Goal: Transaction & Acquisition: Purchase product/service

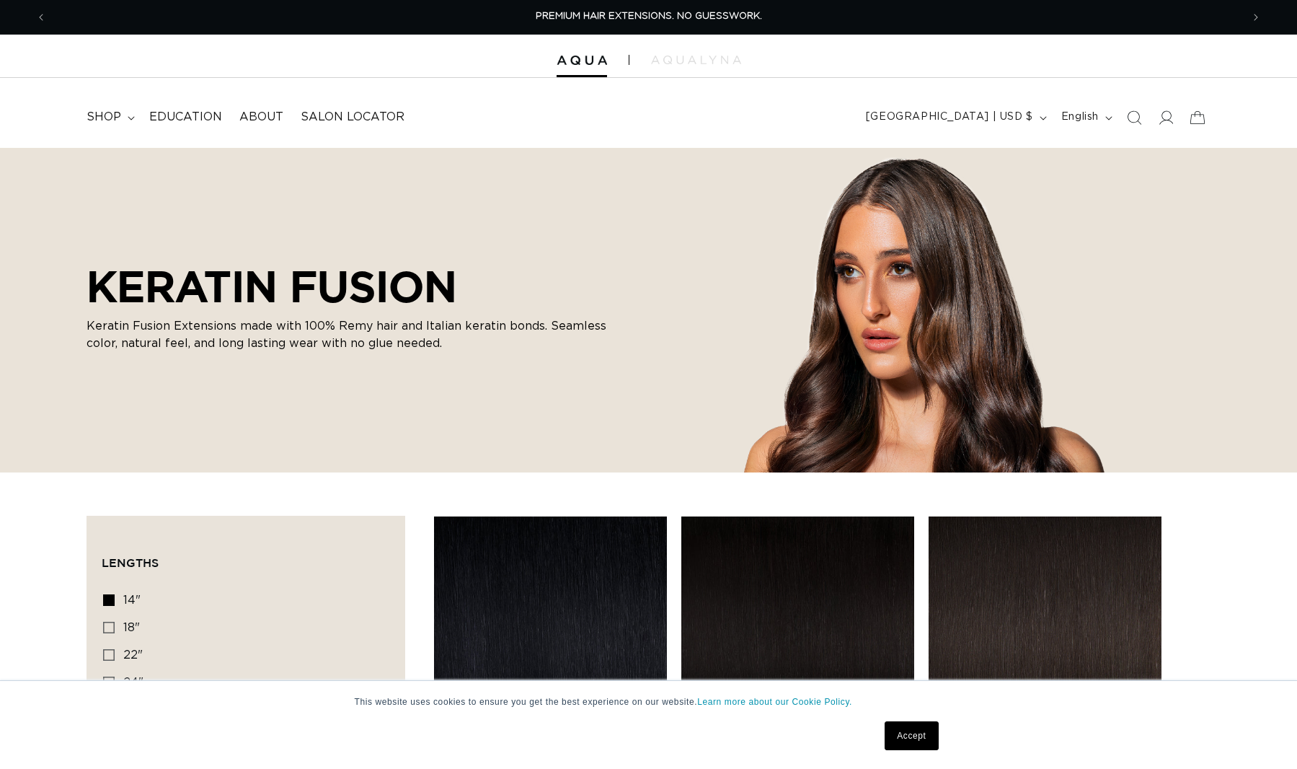
click at [0, 0] on div at bounding box center [0, 0] width 0 height 0
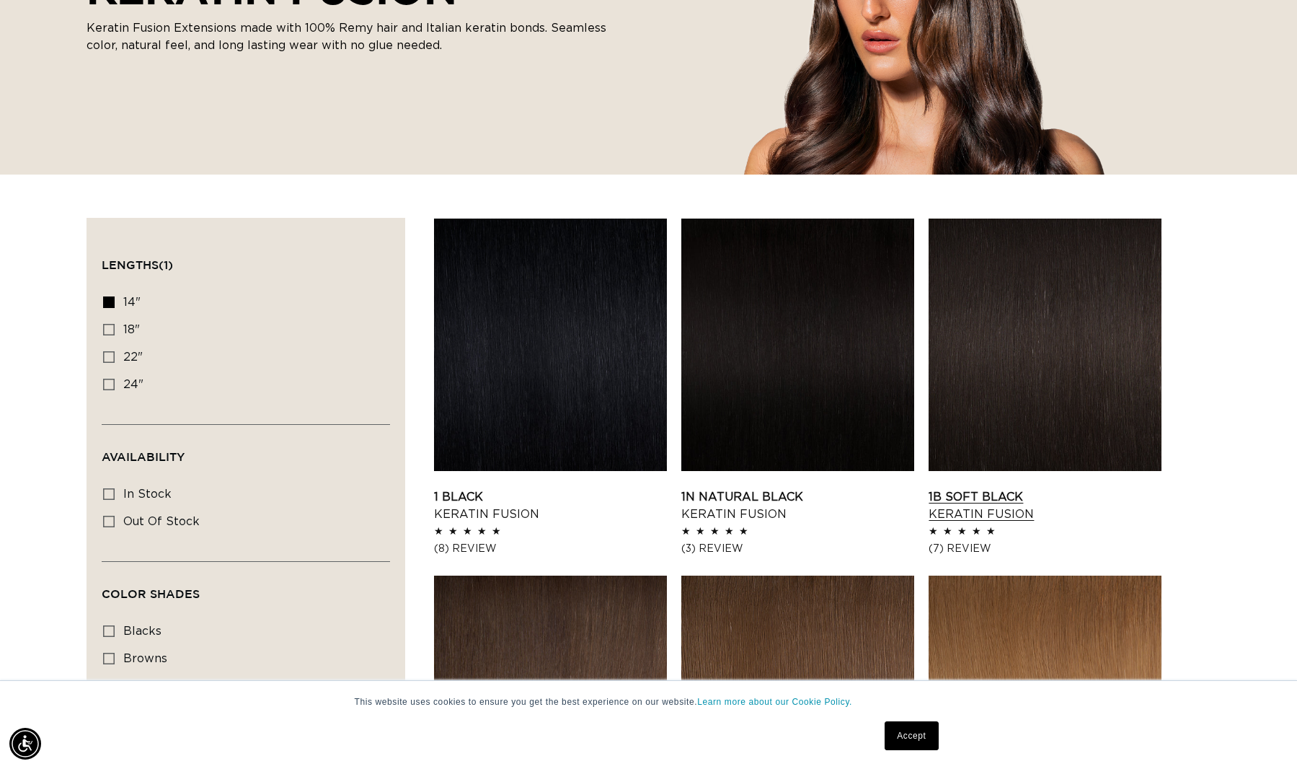
scroll to position [425, 0]
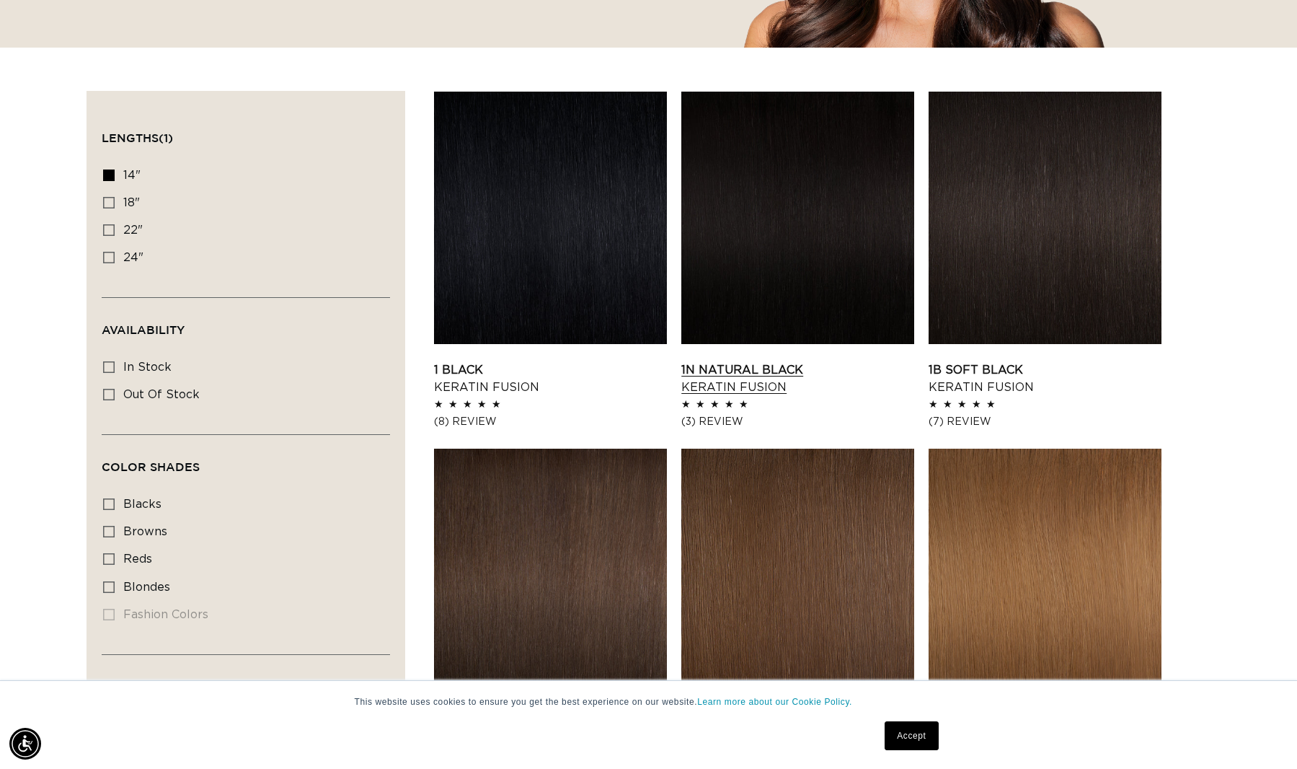
click at [889, 361] on link "1N Natural Black Keratin Fusion" at bounding box center [798, 378] width 233 height 35
click at [917, 737] on link "Accept" at bounding box center [911, 735] width 53 height 29
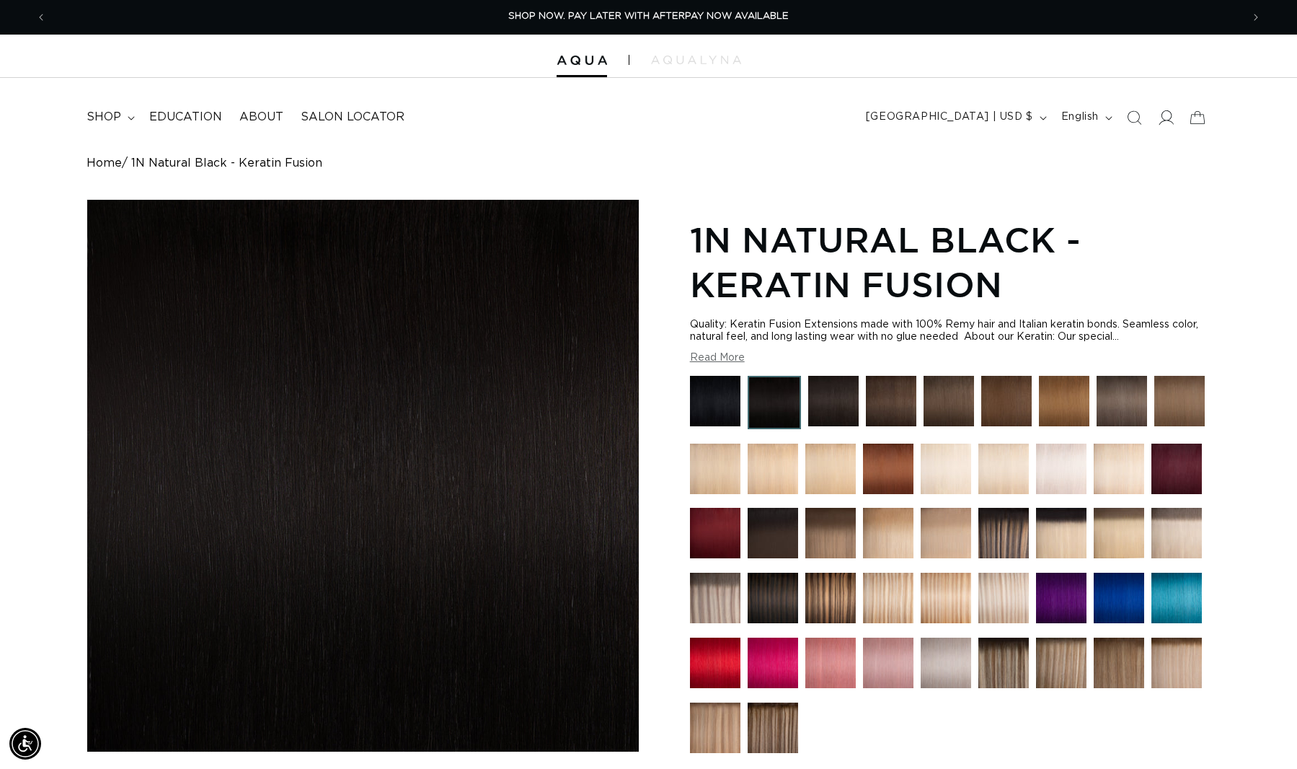
click at [1163, 118] on icon at bounding box center [1165, 117] width 15 height 15
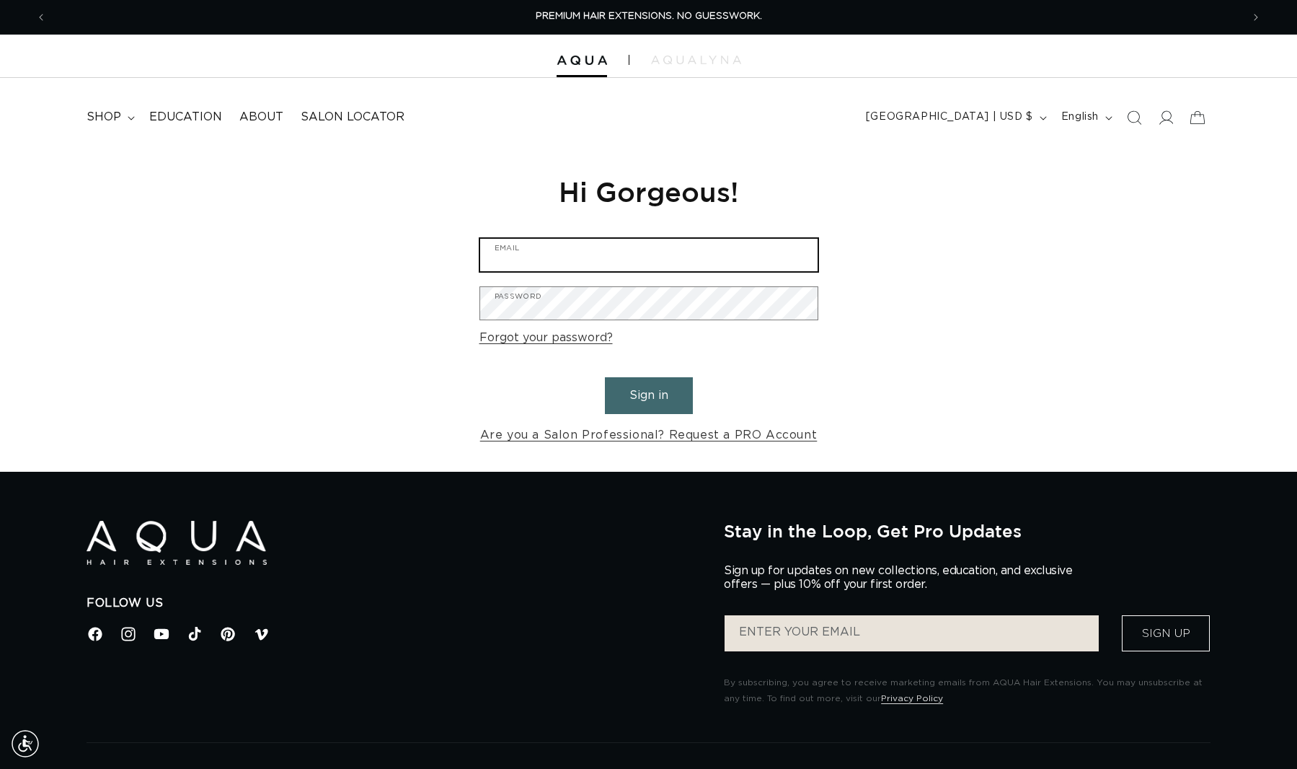
type input "[EMAIL_ADDRESS][DOMAIN_NAME]"
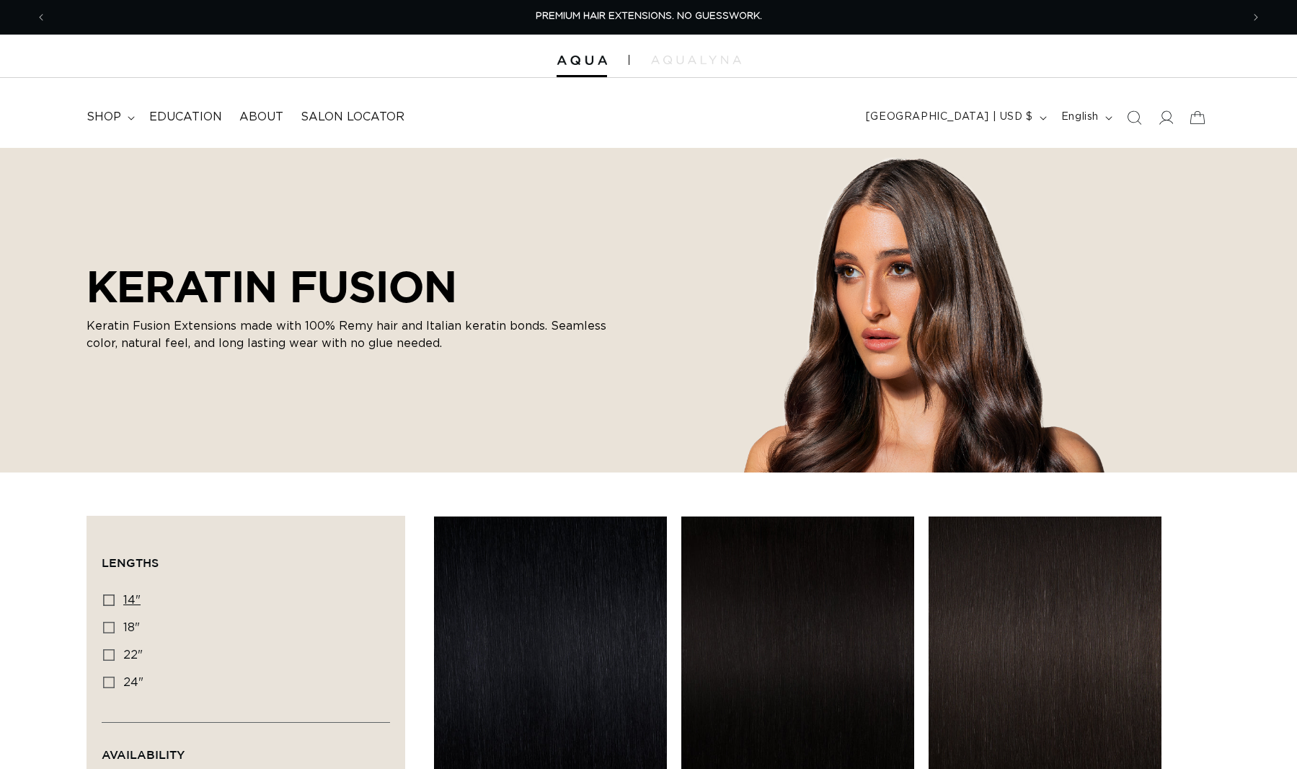
click at [113, 599] on icon at bounding box center [109, 600] width 12 height 12
click at [113, 599] on input "14" 14" (20 products)" at bounding box center [109, 600] width 12 height 12
checkbox input "true"
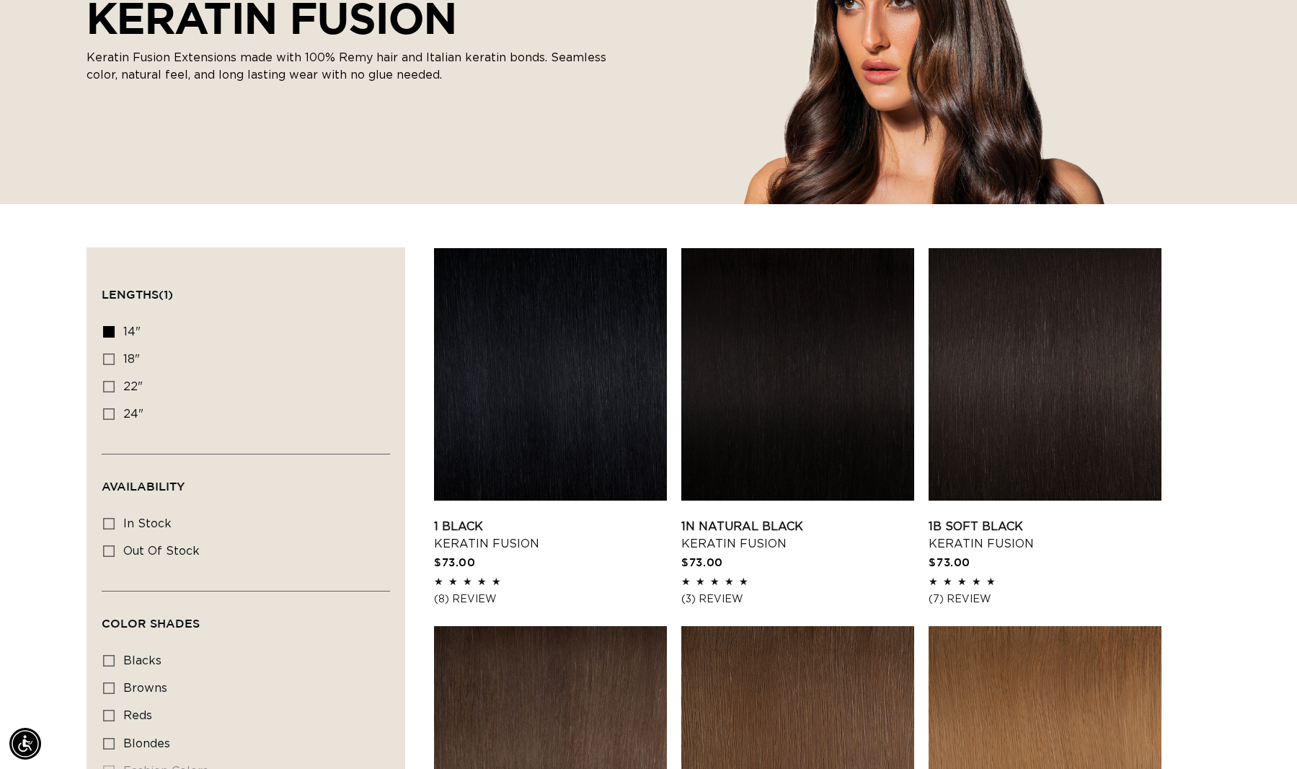
scroll to position [296, 0]
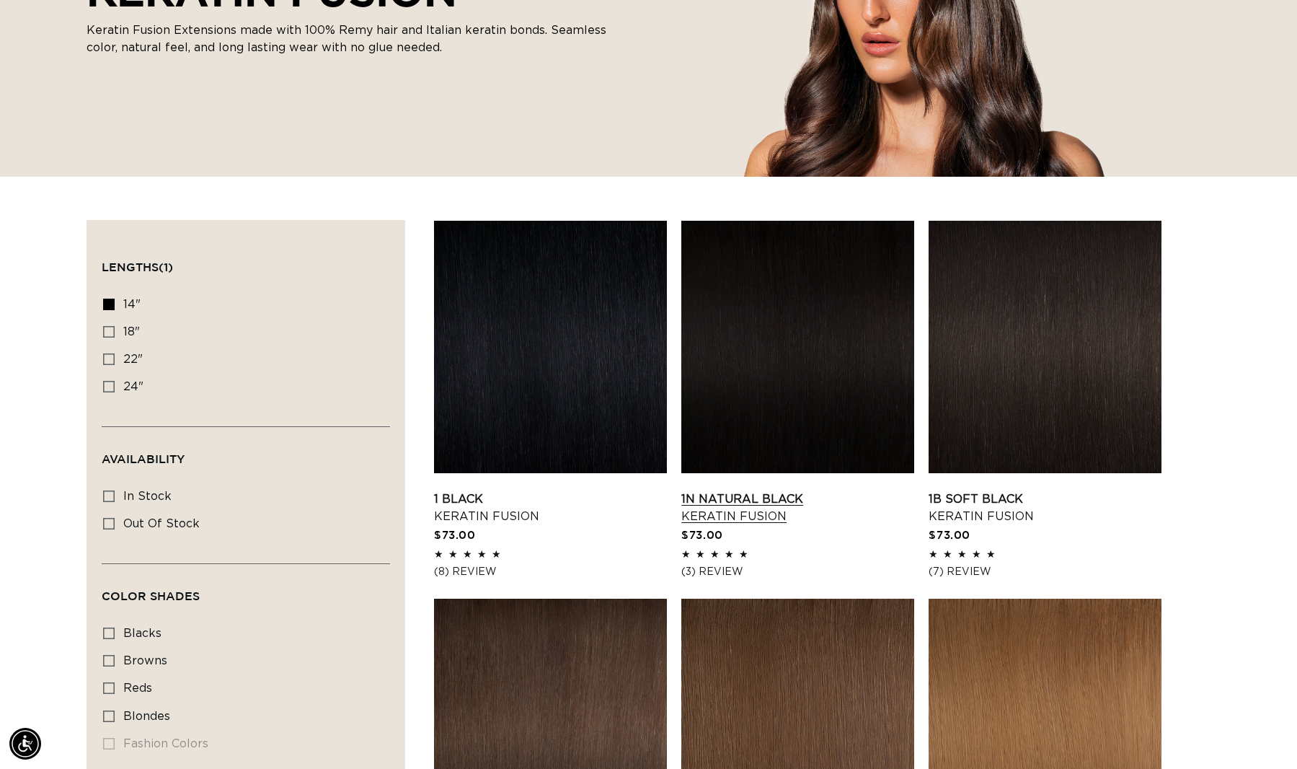
click at [783, 490] on link "1N Natural Black Keratin Fusion" at bounding box center [798, 507] width 233 height 35
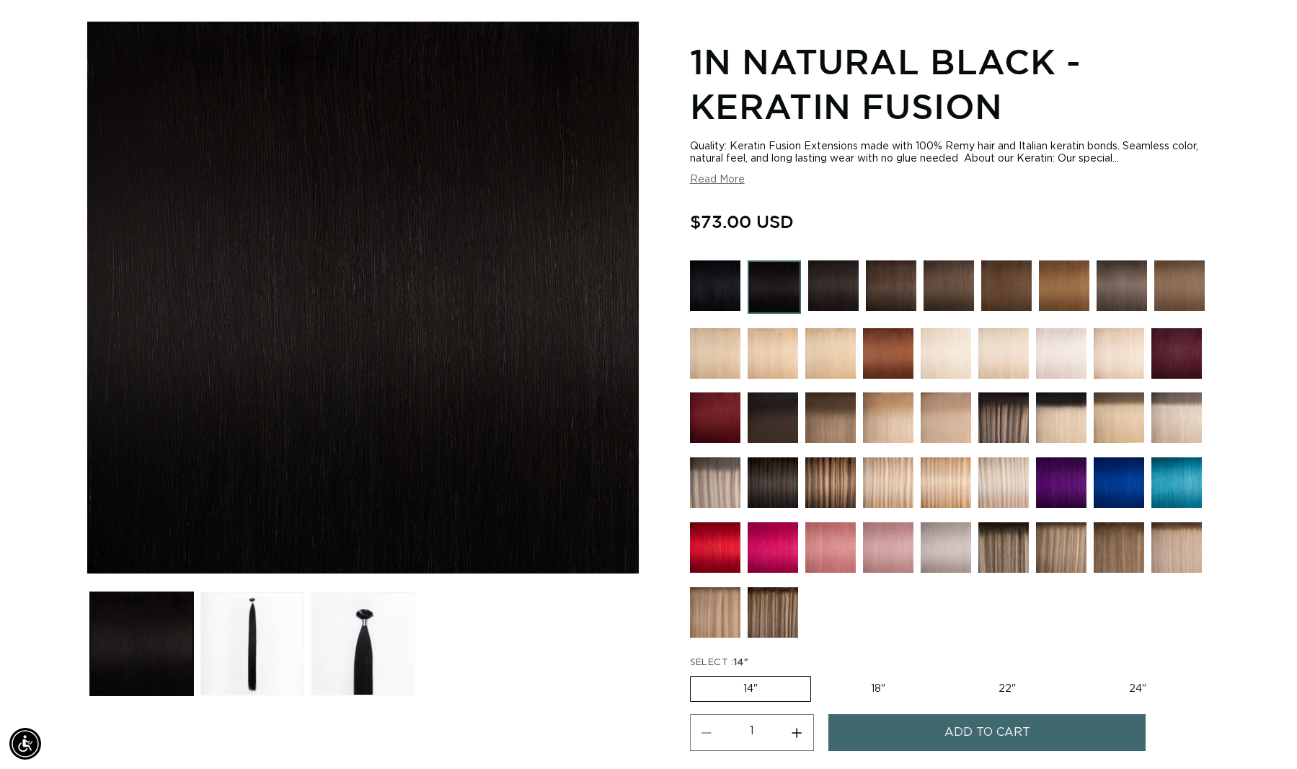
click at [870, 693] on label "18" Variant sold out or unavailable" at bounding box center [879, 689] width 120 height 25
click at [819, 674] on input "18" Variant sold out or unavailable" at bounding box center [819, 673] width 1 height 1
radio input "true"
click at [992, 683] on label "22" Variant sold out or unavailable" at bounding box center [1007, 689] width 123 height 25
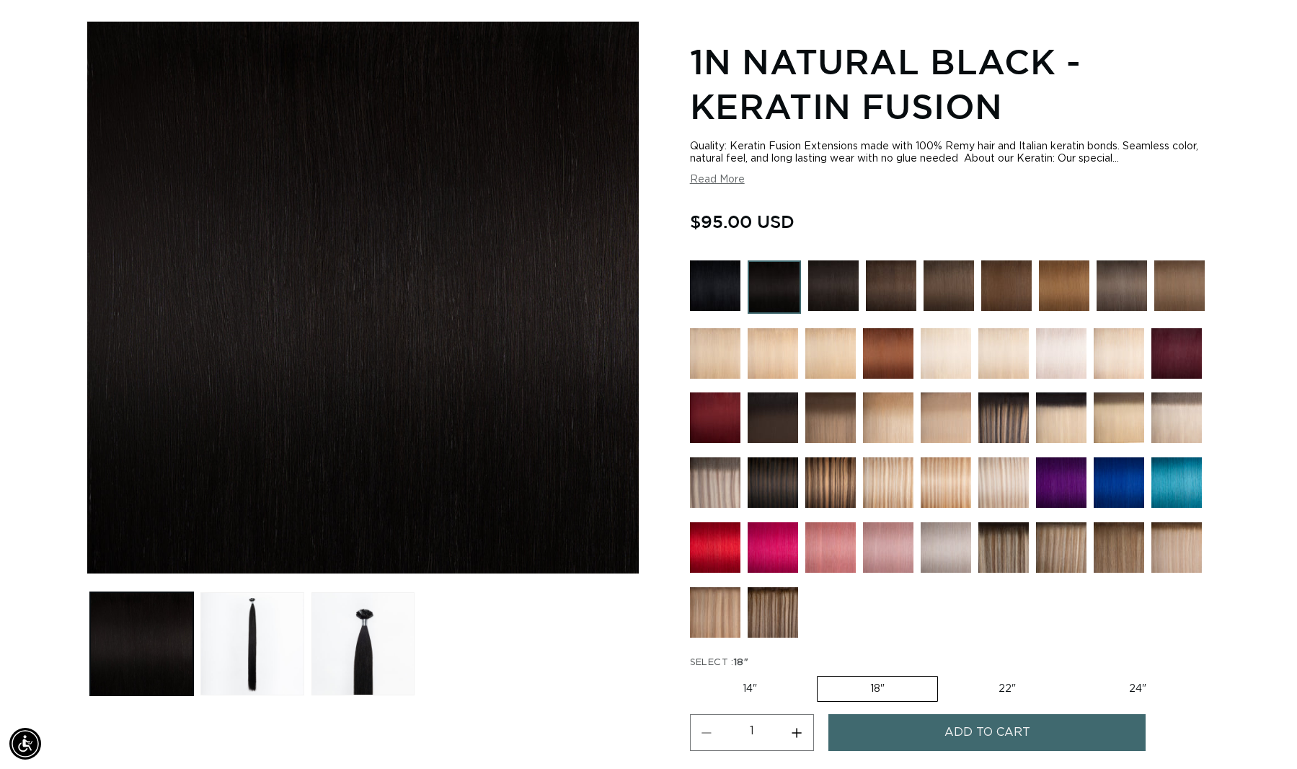
click at [946, 674] on input "22" Variant sold out or unavailable" at bounding box center [946, 673] width 1 height 1
radio input "true"
click at [1132, 692] on label "24" Variant sold out or unavailable" at bounding box center [1138, 689] width 123 height 25
click at [1077, 674] on input "24" Variant sold out or unavailable" at bounding box center [1076, 673] width 1 height 1
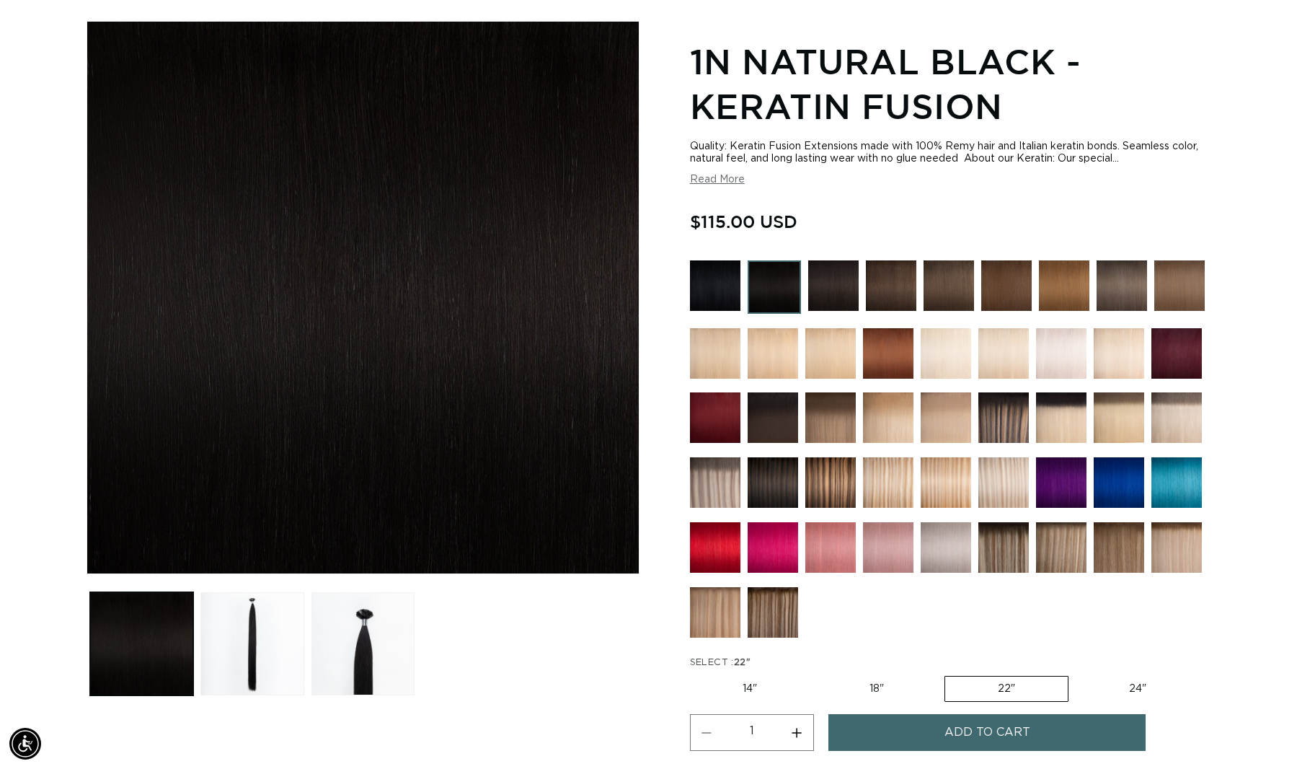
radio input "true"
